Goal: Task Accomplishment & Management: Understand process/instructions

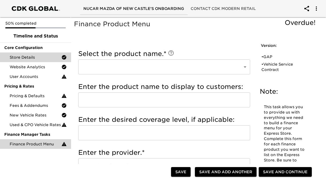
click at [39, 58] on span "Store Details" at bounding box center [36, 57] width 52 height 5
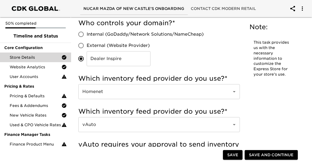
scroll to position [139, 0]
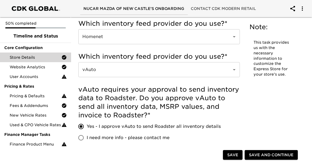
scroll to position [196, 0]
